Goal: Task Accomplishment & Management: Find specific page/section

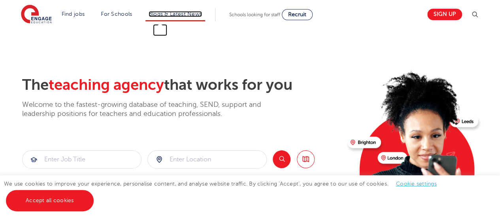
click at [166, 13] on link "Blogs & Latest News" at bounding box center [176, 14] width 54 height 6
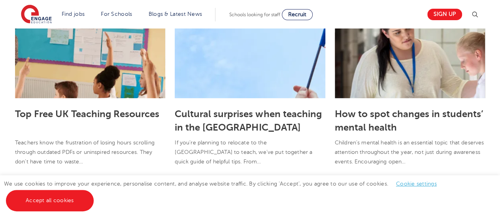
scroll to position [212, 0]
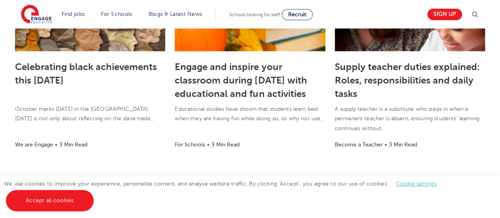
scroll to position [0, 0]
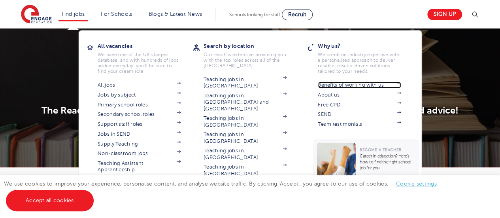
click at [358, 83] on link "Benefits of working with us" at bounding box center [359, 85] width 83 height 6
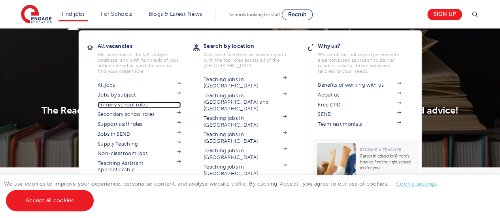
click at [181, 102] on img at bounding box center [179, 103] width 4 height 2
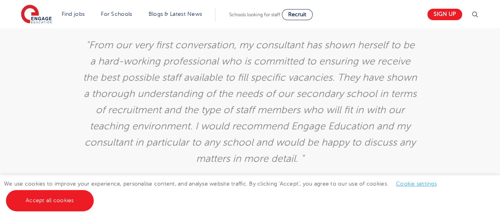
scroll to position [1311, 0]
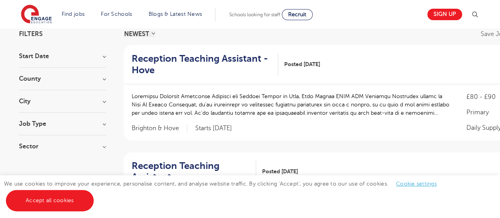
scroll to position [41, 0]
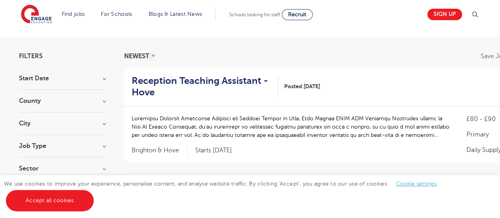
click at [81, 123] on h3 "City" at bounding box center [62, 123] width 87 height 6
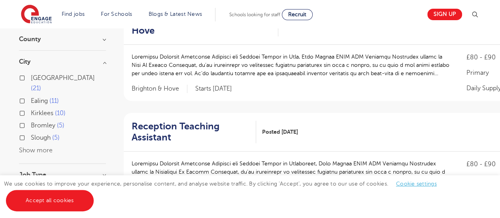
scroll to position [104, 0]
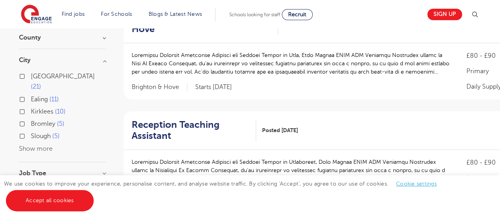
click at [39, 145] on button "Show more" at bounding box center [36, 148] width 34 height 7
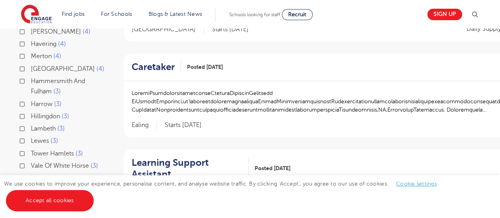
scroll to position [278, 0]
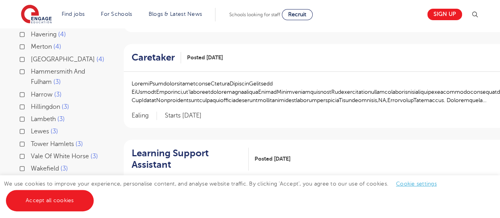
click at [24, 139] on div "Tower Hamlets 3" at bounding box center [62, 145] width 87 height 12
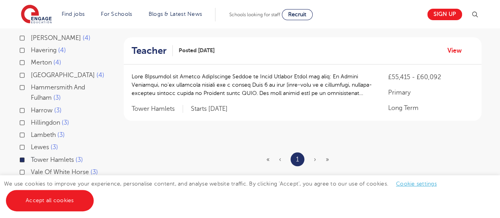
scroll to position [247, 0]
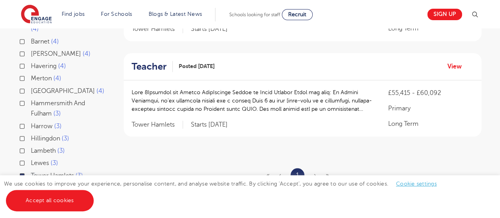
click at [31, 146] on label "Lambeth 3" at bounding box center [48, 151] width 34 height 10
click at [31, 147] on input "Lambeth 3" at bounding box center [33, 149] width 5 height 5
checkbox input "true"
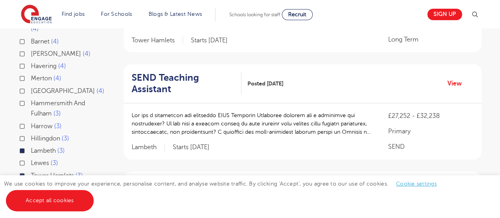
click at [7, 82] on div "Filters Start Date October 5 November 1 Show more County Lambeth 3 Tower Hamlet…" at bounding box center [250, 186] width 500 height 708
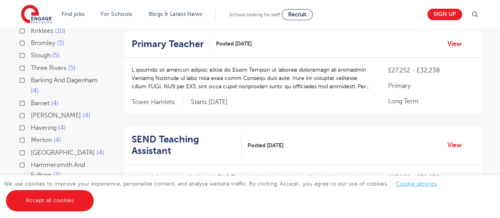
scroll to position [184, 0]
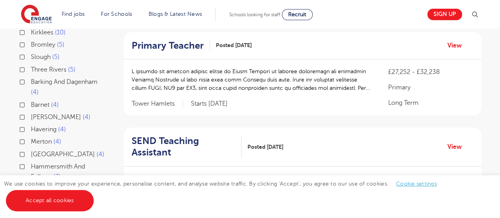
click at [31, 100] on label "Barnet 4" at bounding box center [45, 105] width 28 height 10
click at [31, 101] on input "Barnet 4" at bounding box center [33, 103] width 5 height 5
checkbox input "true"
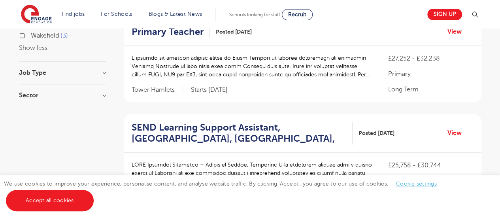
scroll to position [410, 0]
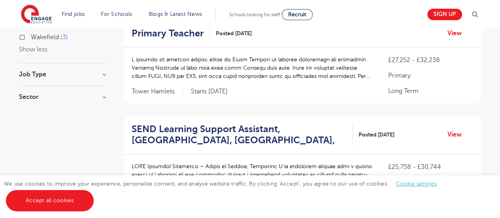
click at [78, 71] on h3 "Job Type" at bounding box center [62, 74] width 87 height 6
click at [53, 139] on h3 "Sector" at bounding box center [62, 142] width 87 height 6
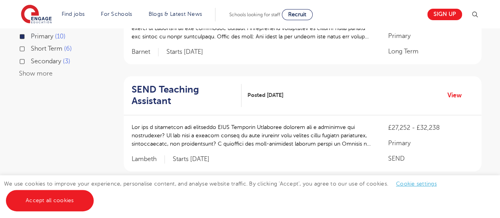
scroll to position [552, 0]
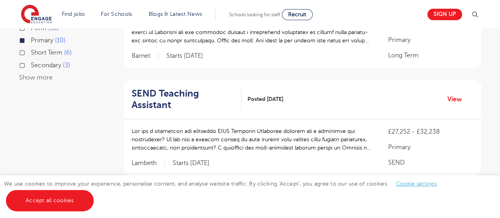
click at [39, 74] on button "Show more" at bounding box center [36, 77] width 34 height 7
click at [14, 70] on div "Filters Start Date November 5 October 5 Show more County Barnet 4 Lambeth 3 Tow…" at bounding box center [250, 88] width 475 height 1093
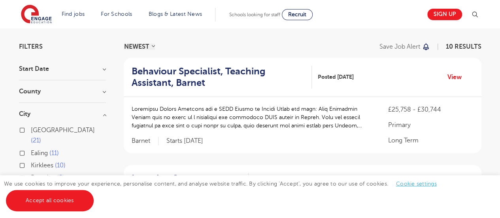
scroll to position [30, 0]
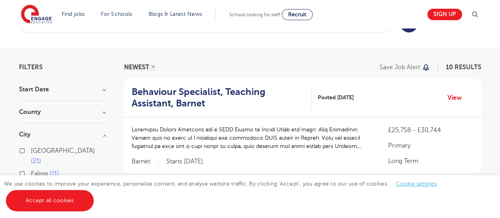
click at [83, 97] on div "Start Date November 5 October 5 Show more" at bounding box center [62, 93] width 87 height 15
click at [77, 92] on h3 "Start Date" at bounding box center [62, 89] width 87 height 6
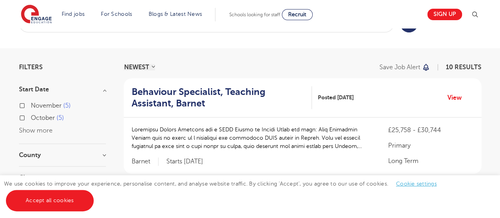
click at [87, 157] on h3 "County" at bounding box center [62, 155] width 87 height 6
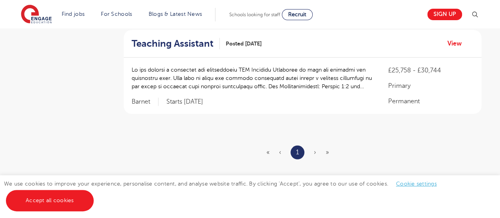
scroll to position [994, 0]
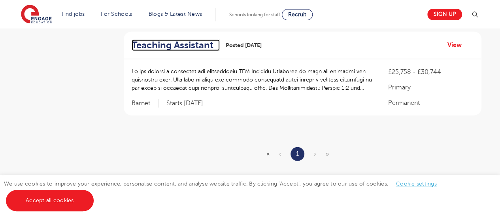
click at [178, 45] on h2 "Teaching Assistant" at bounding box center [173, 45] width 82 height 11
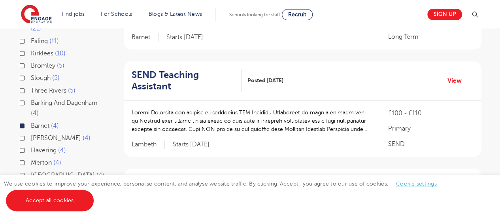
scroll to position [259, 0]
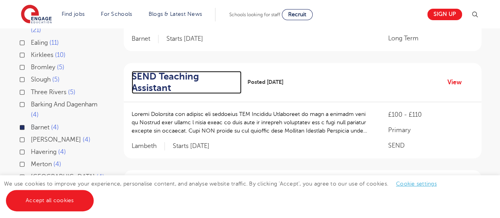
click at [171, 75] on h2 "SEND Teaching Assistant" at bounding box center [184, 82] width 104 height 23
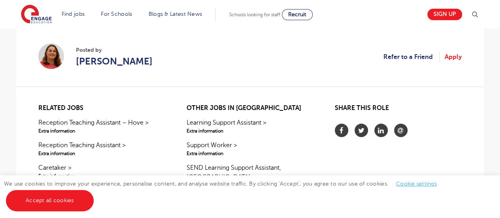
scroll to position [749, 0]
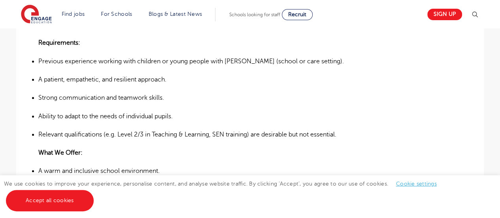
click at [500, 105] on html "Find jobs All vacancies We have one of the UK's largest database. and with hund…" at bounding box center [250, 157] width 500 height 1077
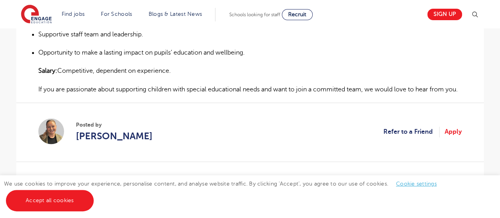
scroll to position [581, 0]
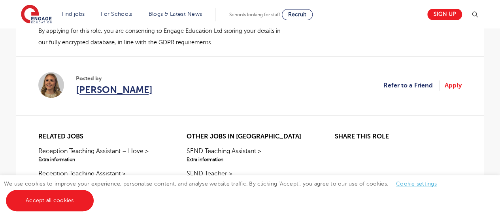
scroll to position [566, 0]
